Goal: Information Seeking & Learning: Understand process/instructions

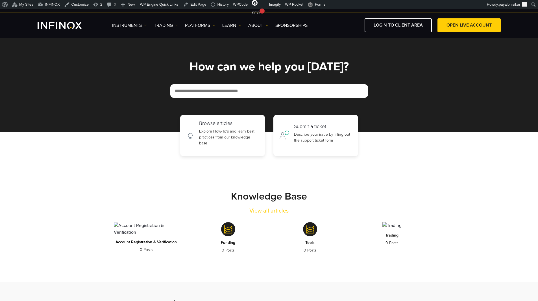
click at [104, 115] on div "Browse articles Explore How-To's and learn best practices from our knowledge ba…" at bounding box center [269, 135] width 538 height 41
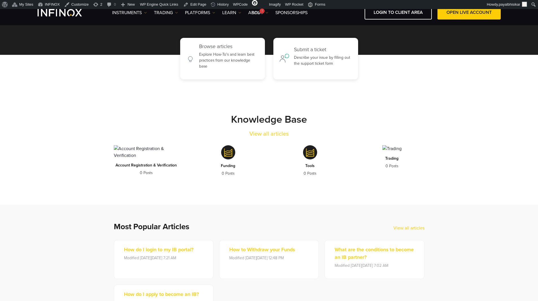
scroll to position [113, 0]
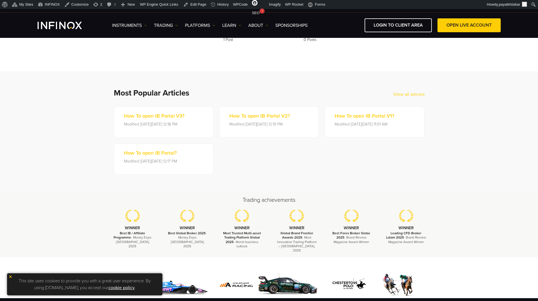
scroll to position [297, 0]
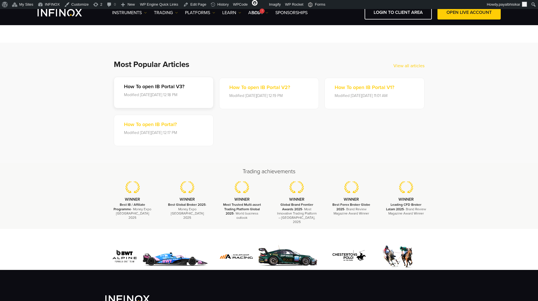
click at [171, 85] on p "How To open IB Portal V3?" at bounding box center [154, 87] width 60 height 8
click at [83, 119] on section "Most Popular Articles View all articles How To open IB Portal V3? Modified on T…" at bounding box center [269, 103] width 538 height 120
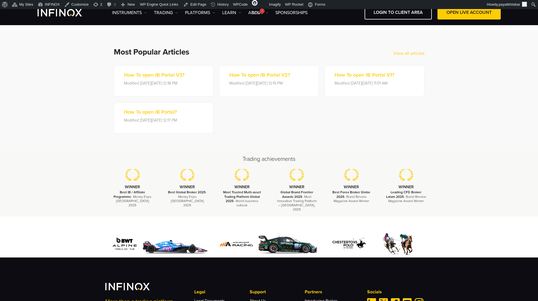
scroll to position [297, 0]
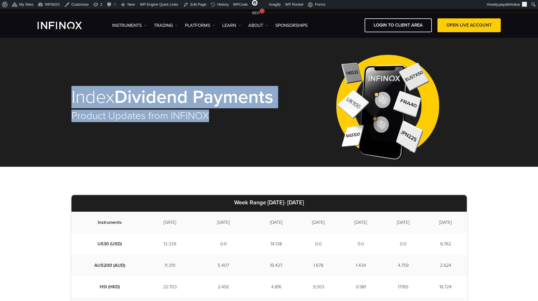
drag, startPoint x: 64, startPoint y: 103, endPoint x: 228, endPoint y: 118, distance: 164.4
click at [228, 118] on div "Index Dividend Payments Product Updates from INFINOX" at bounding box center [269, 102] width 538 height 129
click at [226, 120] on h2 "Product Updates from INFINOX" at bounding box center [179, 116] width 217 height 12
drag, startPoint x: 217, startPoint y: 120, endPoint x: 69, endPoint y: 103, distance: 149.1
click at [69, 103] on div "Index Dividend Payments Product Updates from INFINOX" at bounding box center [269, 105] width 407 height 124
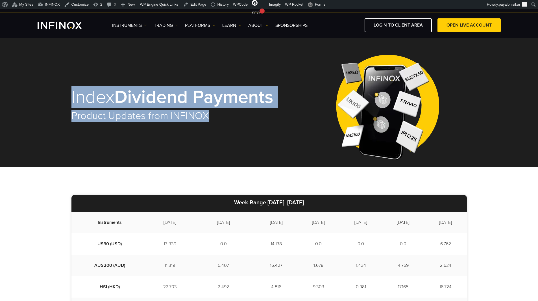
click at [64, 104] on div "Index Dividend Payments Product Updates from INFINOX" at bounding box center [269, 102] width 538 height 129
drag, startPoint x: 218, startPoint y: 119, endPoint x: 70, endPoint y: 89, distance: 150.8
click at [70, 89] on div "Index Dividend Payments Product Updates from INFINOX" at bounding box center [269, 105] width 407 height 124
click at [62, 98] on div "Index Dividend Payments Product Updates from INFINOX" at bounding box center [269, 102] width 538 height 129
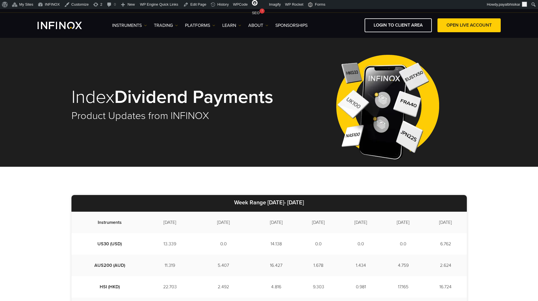
click at [220, 150] on div "Index Dividend Payments Product Updates from INFINOX" at bounding box center [268, 105] width 395 height 124
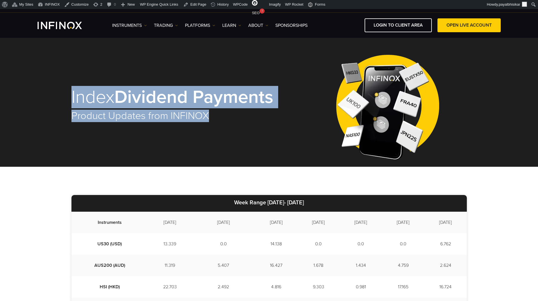
drag, startPoint x: 218, startPoint y: 113, endPoint x: 66, endPoint y: 90, distance: 153.7
click at [66, 90] on div "Index Dividend Payments Product Updates from INFINOX" at bounding box center [269, 105] width 407 height 124
click at [66, 89] on div "Index Dividend Payments Product Updates from INFINOX" at bounding box center [269, 105] width 407 height 124
click at [172, 117] on h2 "Product Updates from INFINOX" at bounding box center [179, 116] width 217 height 12
drag, startPoint x: 210, startPoint y: 117, endPoint x: 69, endPoint y: 96, distance: 141.8
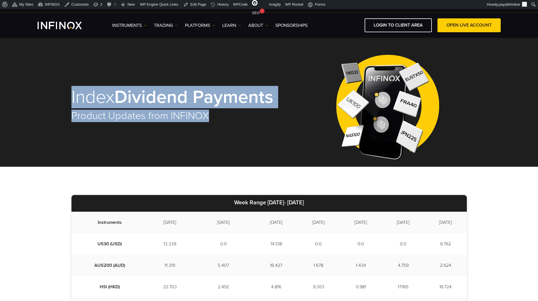
click at [69, 96] on div "Index Dividend Payments Product Updates from INFINOX" at bounding box center [269, 105] width 407 height 124
click at [63, 97] on div "Index Dividend Payments Product Updates from INFINOX" at bounding box center [269, 102] width 538 height 129
drag, startPoint x: 220, startPoint y: 117, endPoint x: 70, endPoint y: 99, distance: 151.3
click at [70, 100] on div "Index Dividend Payments Product Updates from INFINOX" at bounding box center [269, 105] width 407 height 124
click at [64, 99] on div "Index Dividend Payments Product Updates from INFINOX" at bounding box center [269, 102] width 538 height 129
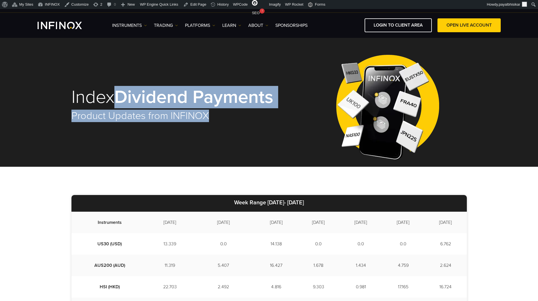
drag, startPoint x: 211, startPoint y: 118, endPoint x: 122, endPoint y: 95, distance: 91.8
click at [122, 95] on div "Index Dividend Payments Product Updates from INFINOX" at bounding box center [179, 104] width 217 height 57
click at [216, 124] on div "Index Dividend Payments Product Updates from INFINOX" at bounding box center [179, 104] width 217 height 57
drag, startPoint x: 460, startPoint y: 225, endPoint x: 69, endPoint y: 94, distance: 412.9
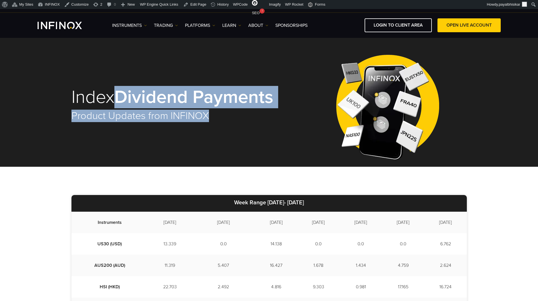
click at [66, 101] on div "Index Dividend Payments Product Updates from INFINOX" at bounding box center [269, 105] width 407 height 124
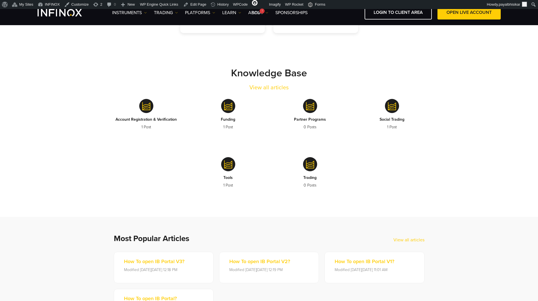
scroll to position [99, 0]
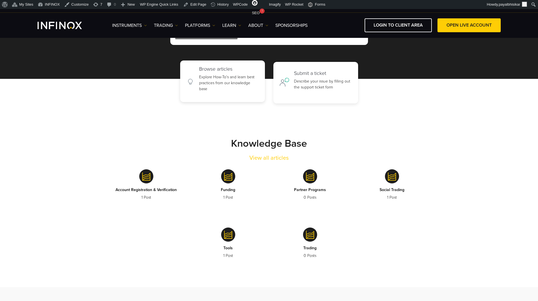
scroll to position [56, 0]
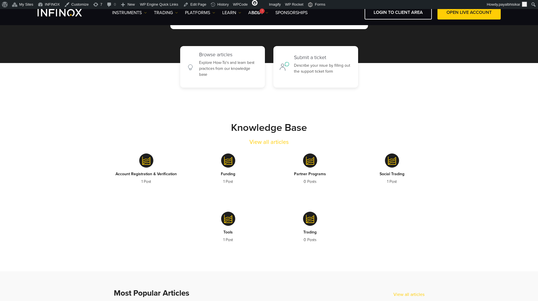
click at [233, 128] on strong "Knowledge Base" at bounding box center [269, 127] width 76 height 12
click at [207, 122] on div "Knowledge Base View all articles" at bounding box center [268, 133] width 327 height 25
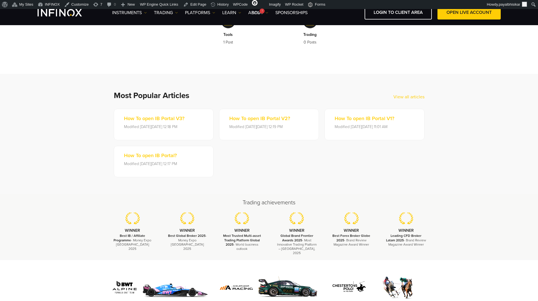
scroll to position [254, 0]
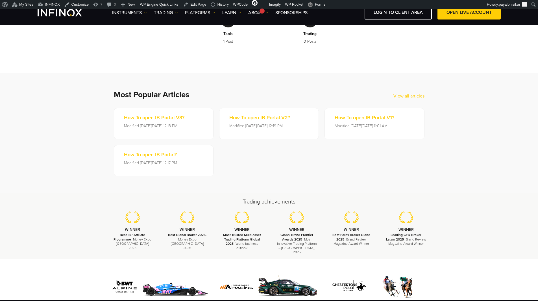
click at [76, 103] on section "Most Popular Articles View all articles How To open IB Portal V3? Modified on T…" at bounding box center [269, 133] width 538 height 120
click at [114, 96] on div "Most Popular Articles View all articles How To open IB Portal V3? Modified on T…" at bounding box center [269, 133] width 339 height 86
click at [115, 96] on h2 "Most Popular Articles" at bounding box center [253, 95] width 279 height 10
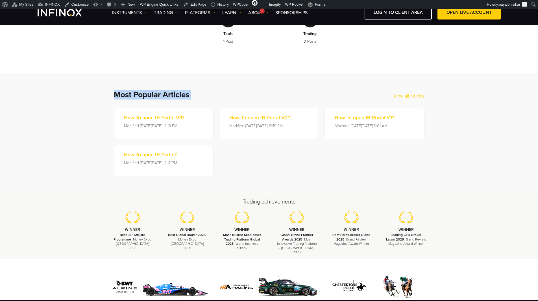
click at [74, 98] on section "Most Popular Articles View all articles How To open IB Portal V3? Modified on T…" at bounding box center [269, 133] width 538 height 120
click at [84, 97] on section "Most Popular Articles View all articles How To open IB Portal V3? Modified on T…" at bounding box center [269, 133] width 538 height 120
click at [462, 142] on section "Most Popular Articles View all articles How To open IB Portal V3? Modified on T…" at bounding box center [269, 133] width 538 height 120
drag, startPoint x: 425, startPoint y: 97, endPoint x: 106, endPoint y: 89, distance: 319.7
click at [106, 89] on section "Most Popular Articles View all articles How To open IB Portal V3? Modified on T…" at bounding box center [269, 133] width 538 height 120
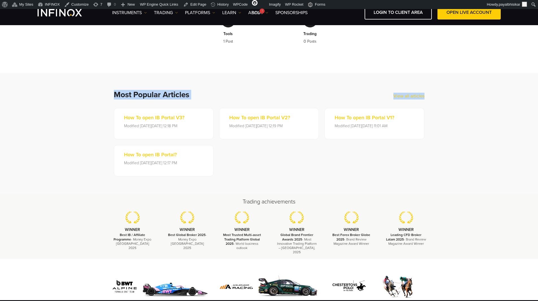
click at [102, 97] on div "Most Popular Articles View all articles How To open IB Portal V3? Modified on T…" at bounding box center [269, 133] width 339 height 86
drag, startPoint x: 218, startPoint y: 172, endPoint x: 116, endPoint y: 120, distance: 114.4
click at [116, 120] on div "How To open IB Portal V3? Modified on Tue, 02 Sep at 12:18 PM How To open IB Po…" at bounding box center [269, 142] width 311 height 68
click at [102, 122] on div "Most Popular Articles View all articles How To open IB Portal V3? Modified on T…" at bounding box center [269, 133] width 339 height 86
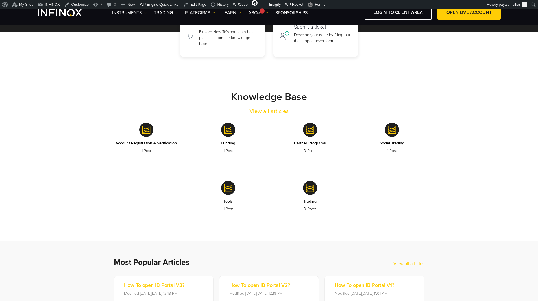
scroll to position [56, 0]
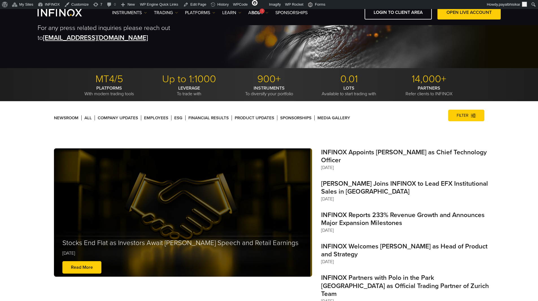
scroll to position [113, 0]
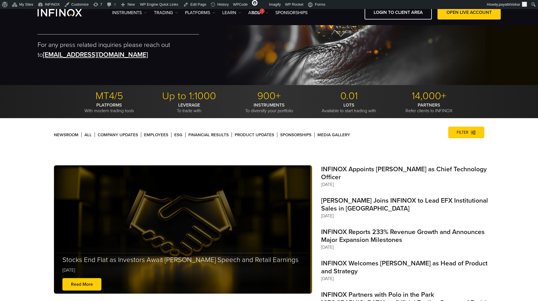
click at [106, 135] on link "Company Updates" at bounding box center [118, 134] width 40 height 5
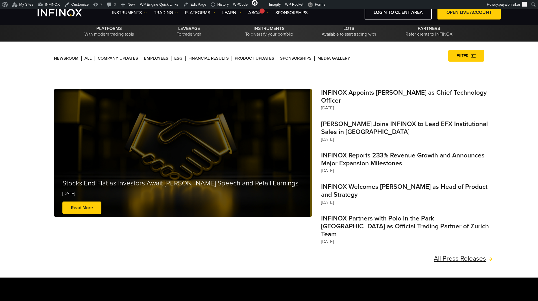
scroll to position [198, 0]
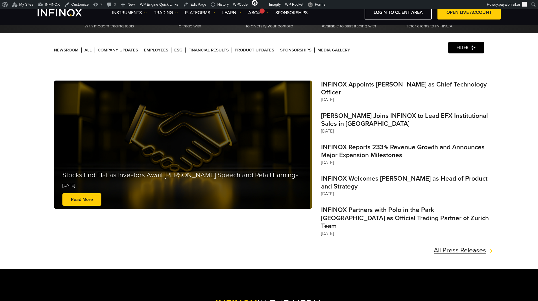
click at [474, 46] on img at bounding box center [473, 47] width 5 height 5
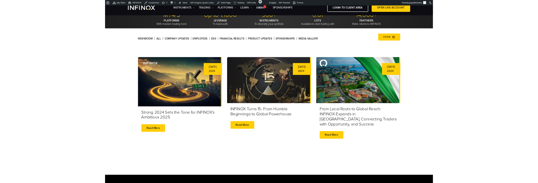
scroll to position [198, 0]
